Goal: Entertainment & Leisure: Consume media (video, audio)

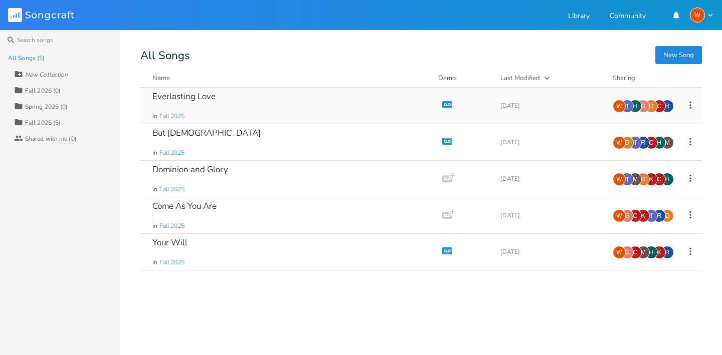
click at [193, 99] on div "Everlasting Love" at bounding box center [183, 96] width 63 height 9
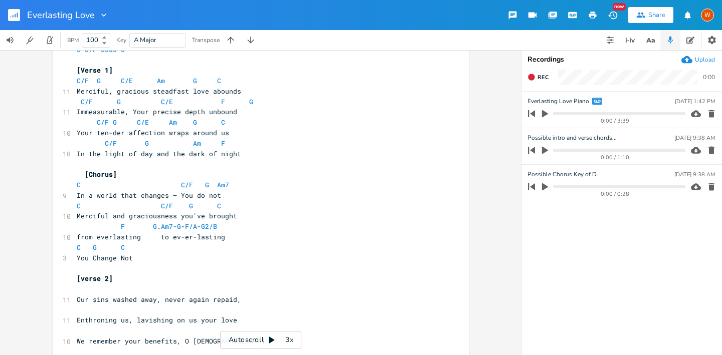
scroll to position [50, 0]
click at [540, 109] on button "Play Clip" at bounding box center [544, 114] width 13 height 16
click at [548, 113] on icon "button" at bounding box center [545, 114] width 8 height 8
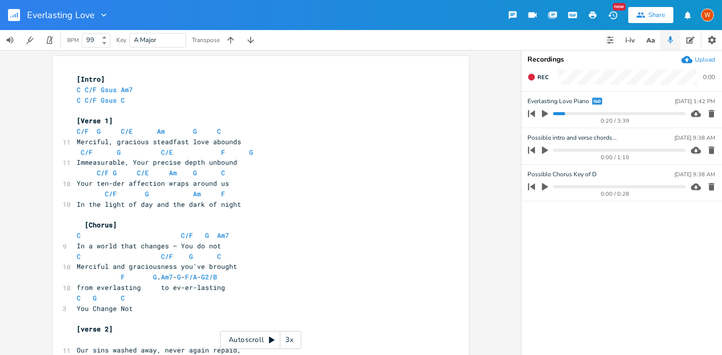
drag, startPoint x: 99, startPoint y: 40, endPoint x: 83, endPoint y: 42, distance: 16.2
click at [83, 42] on div "99" at bounding box center [96, 40] width 29 height 15
drag, startPoint x: 94, startPoint y: 40, endPoint x: 84, endPoint y: 40, distance: 10.0
click at [84, 40] on input "99" at bounding box center [90, 40] width 16 height 9
type input "83"
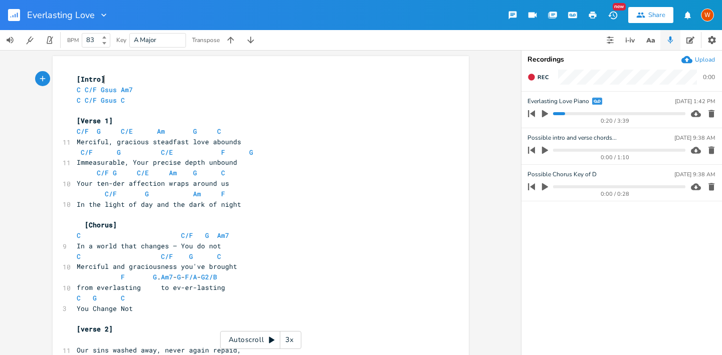
click at [144, 76] on pre "[Intro]" at bounding box center [256, 79] width 362 height 11
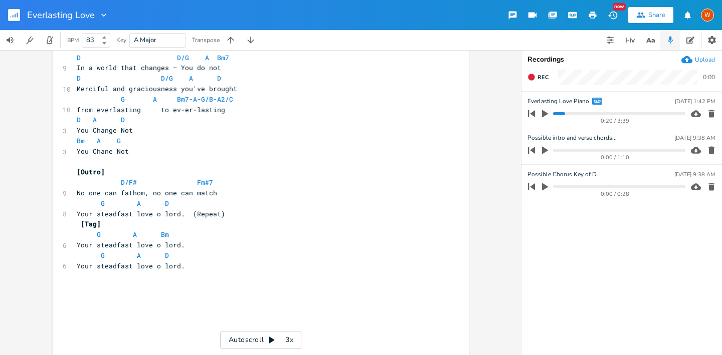
scroll to position [662, 0]
